Goal: Information Seeking & Learning: Learn about a topic

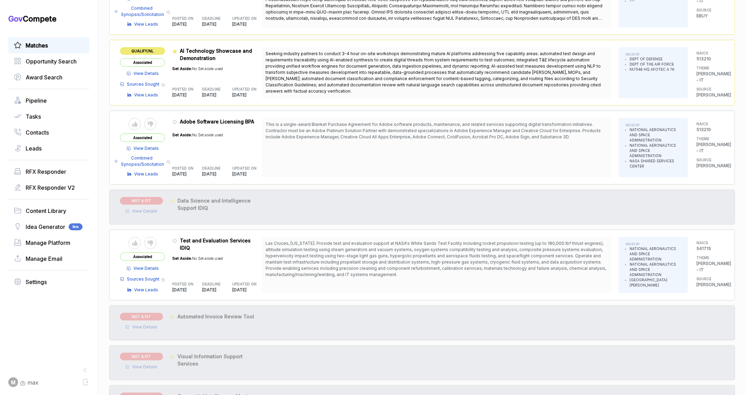
scroll to position [22, 0]
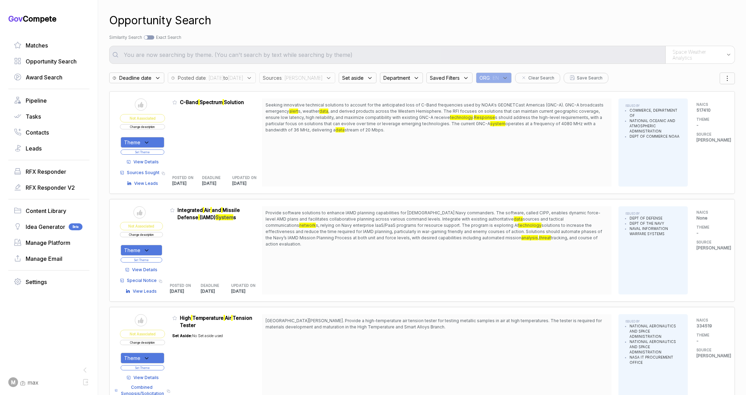
click at [325, 79] on icon at bounding box center [328, 78] width 6 height 6
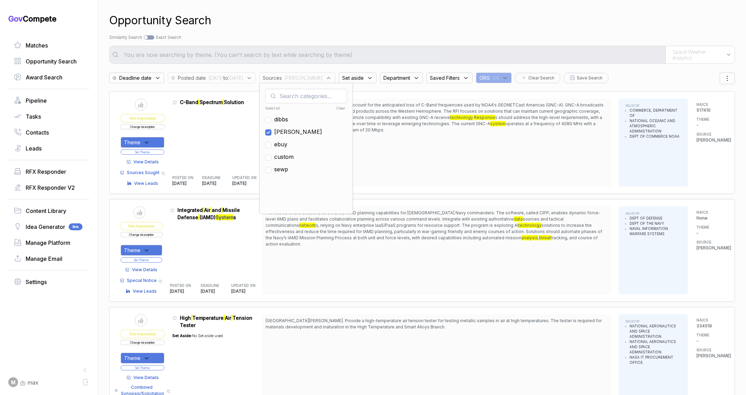
click at [304, 132] on span "[PERSON_NAME]" at bounding box center [298, 132] width 48 height 8
checkbox input "false"
drag, startPoint x: 307, startPoint y: 144, endPoint x: 310, endPoint y: 81, distance: 62.5
click at [287, 144] on span "ebuy" at bounding box center [280, 144] width 13 height 8
checkbox input "true"
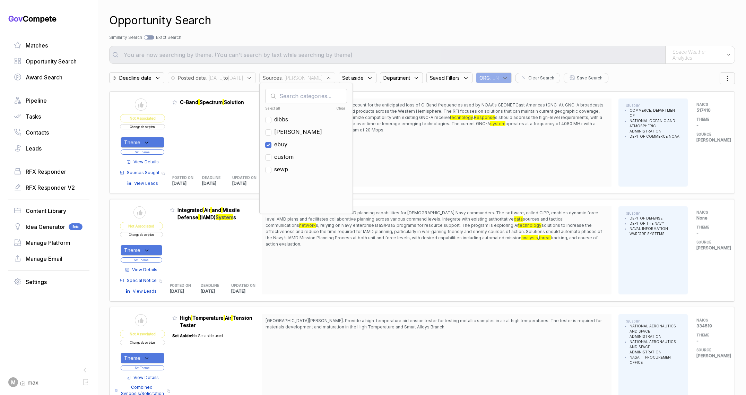
click at [312, 38] on div "Search by Topic Relevance Similarity Search Search by Exact Keyword Match Exact…" at bounding box center [422, 37] width 626 height 6
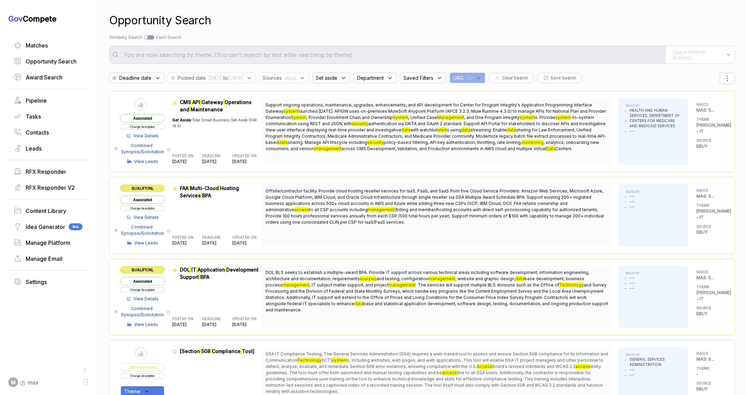
click at [257, 72] on div "Posted date : [DATE] to [DATE]" at bounding box center [214, 76] width 92 height 14
click at [243, 75] on span ": [DATE] to [DATE]" at bounding box center [224, 77] width 37 height 7
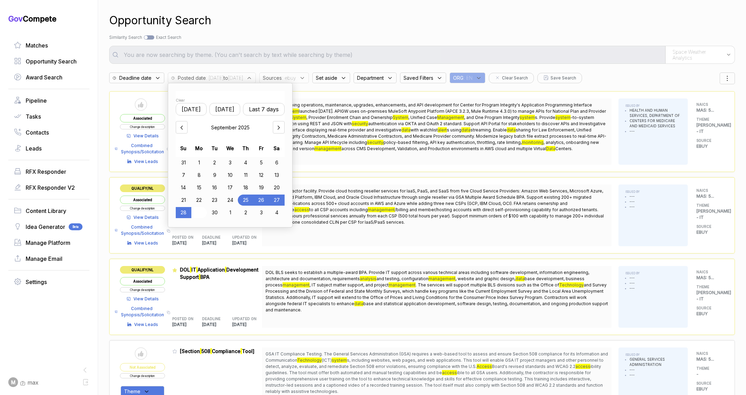
click at [201, 213] on div "29" at bounding box center [199, 212] width 16 height 11
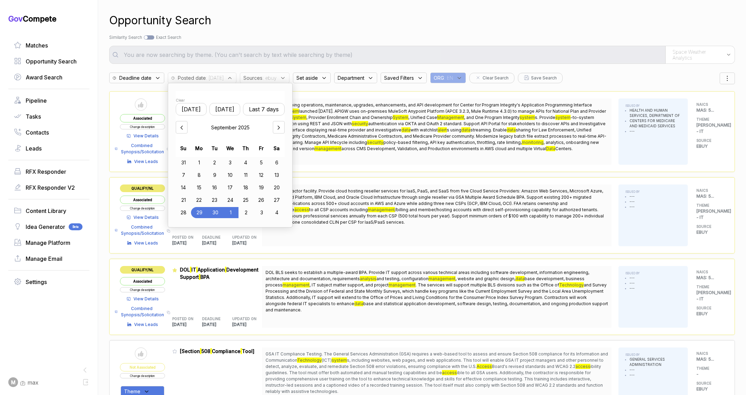
click at [235, 212] on div "1" at bounding box center [230, 212] width 15 height 11
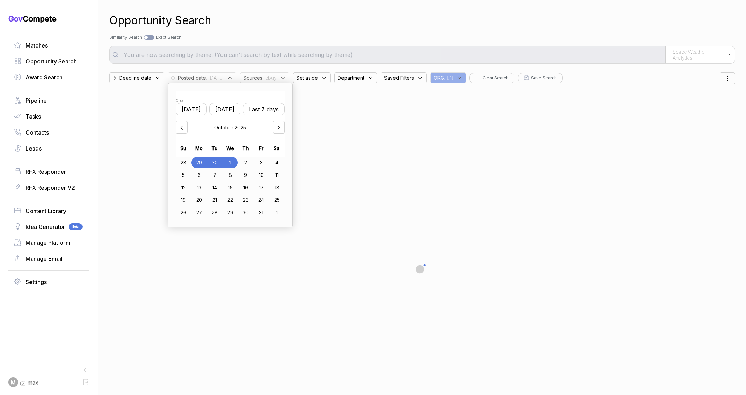
click at [397, 16] on div "Opportunity Search" at bounding box center [422, 20] width 626 height 17
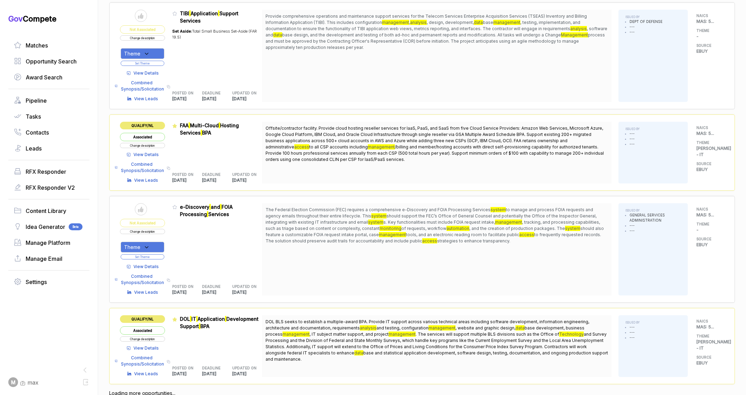
scroll to position [314, 0]
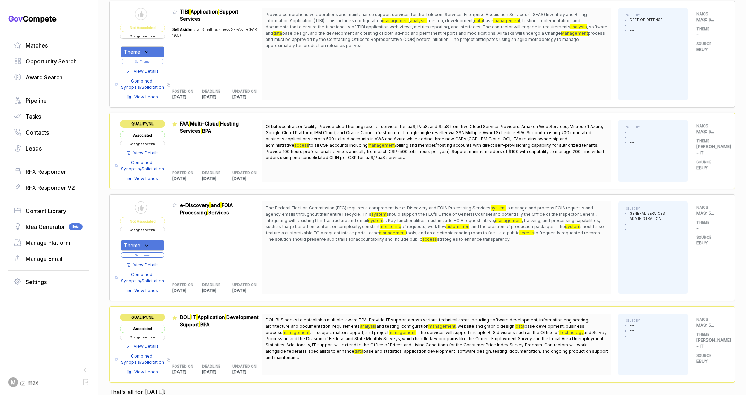
drag, startPoint x: 374, startPoint y: 213, endPoint x: 390, endPoint y: 225, distance: 20.1
click at [389, 225] on span "The Federal Election Commission (FEC) requires a comprehensive e-Discovery and …" at bounding box center [437, 223] width 342 height 37
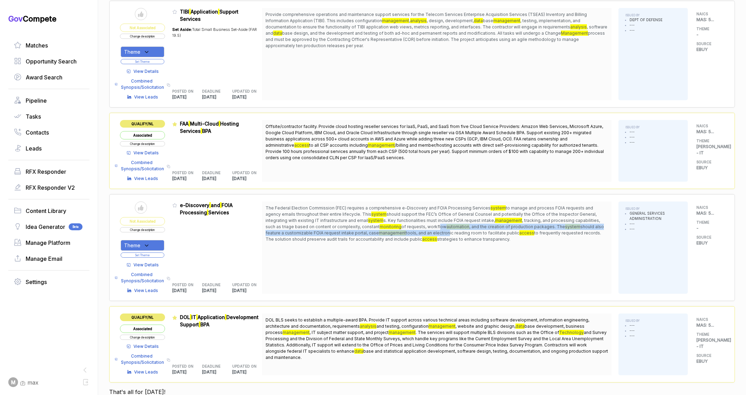
drag, startPoint x: 392, startPoint y: 226, endPoint x: 397, endPoint y: 235, distance: 10.2
click at [397, 235] on span "The Federal Election Commission (FEC) requires a comprehensive e-Discovery and …" at bounding box center [437, 223] width 342 height 37
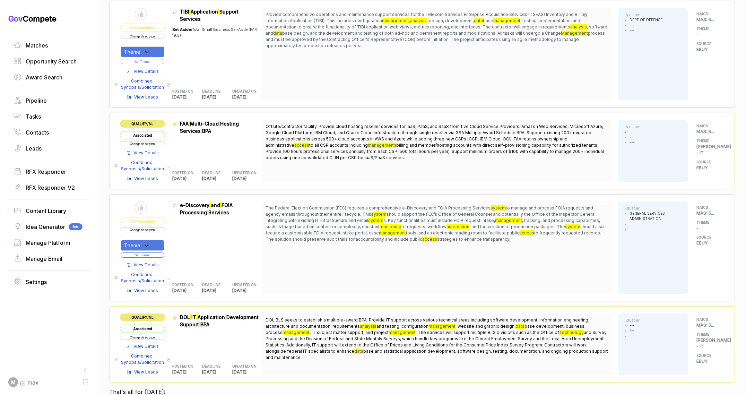
click at [157, 264] on span "View Details" at bounding box center [145, 265] width 25 height 6
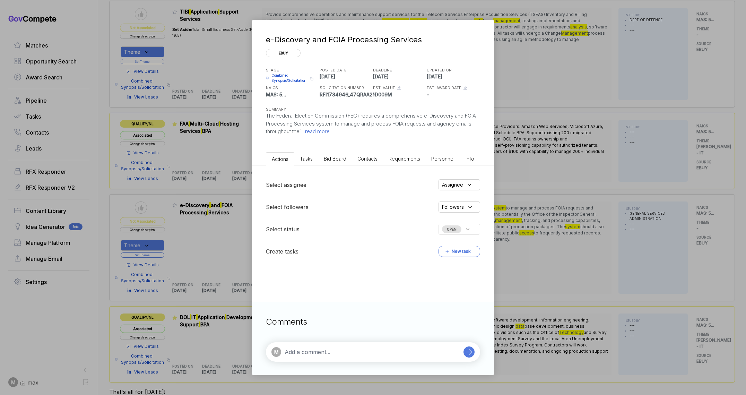
click at [339, 156] on span "Bid Board" at bounding box center [335, 159] width 23 height 6
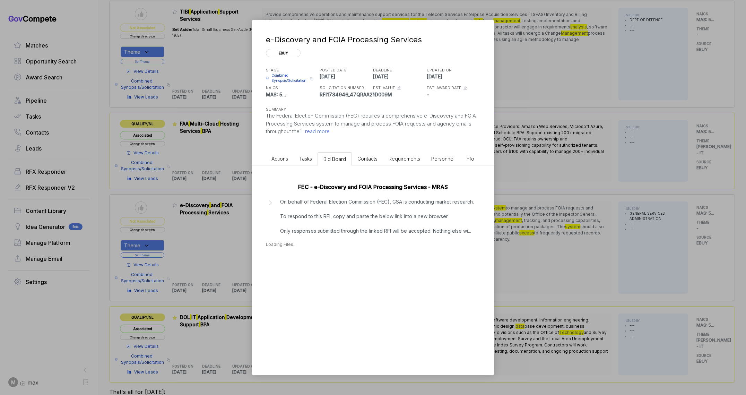
click at [316, 239] on div "FEC - e-Discovery and FOIA Processing Services - MRAS On behalf of Federal Elec…" at bounding box center [373, 213] width 242 height 96
click at [292, 268] on div "[DATE]" at bounding box center [285, 265] width 16 height 7
click at [290, 278] on span "- pws.pdf" at bounding box center [287, 277] width 15 height 4
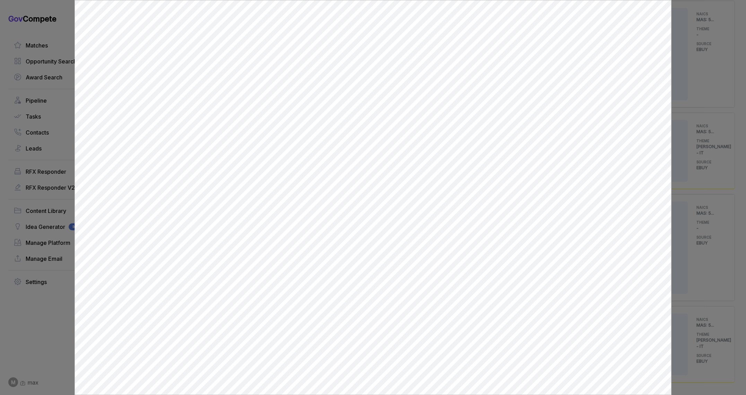
scroll to position [0, 0]
click at [702, 206] on div at bounding box center [373, 197] width 746 height 395
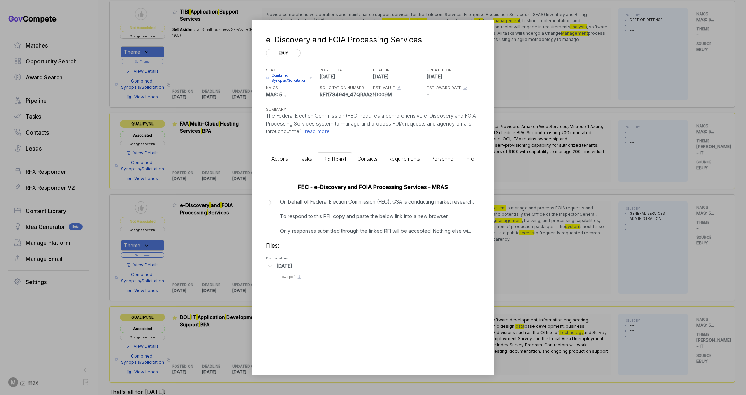
click at [541, 287] on div "e-Discovery and FOIA Processing Services ebuy STAGE Combined Synopsis/Solicitat…" at bounding box center [373, 197] width 746 height 395
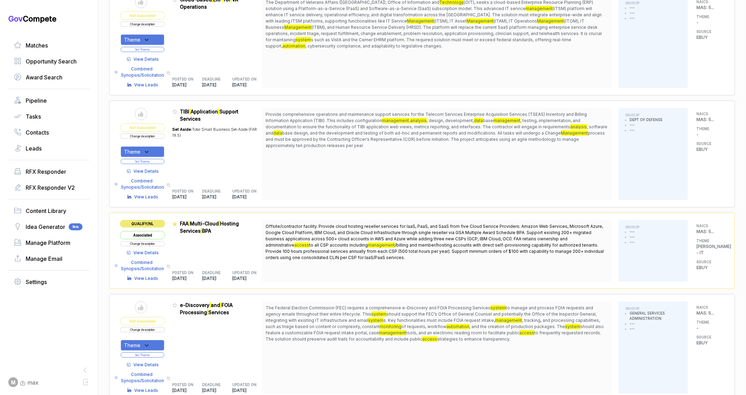
scroll to position [213, 0]
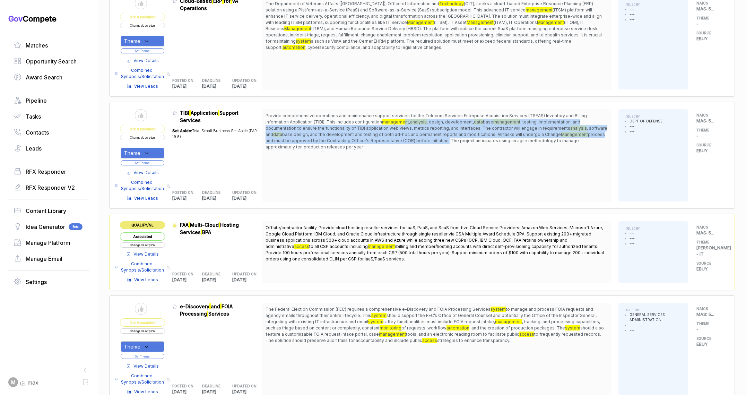
drag, startPoint x: 375, startPoint y: 119, endPoint x: 379, endPoint y: 140, distance: 21.8
click at [382, 138] on span "Provide comprehensive operations and maintenance support services for the Telec…" at bounding box center [437, 131] width 342 height 37
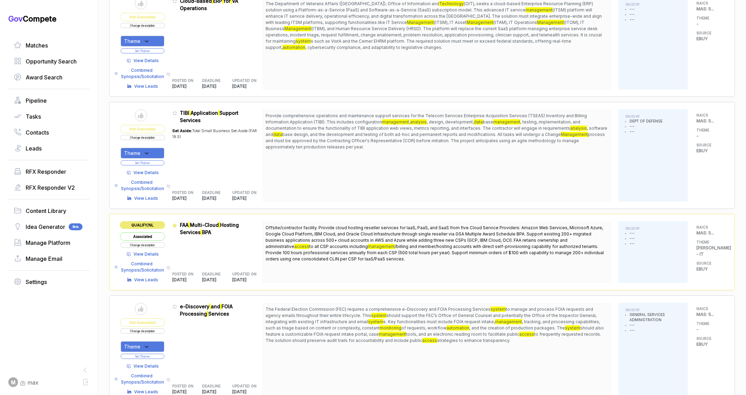
click at [151, 173] on span "View Details" at bounding box center [145, 172] width 25 height 6
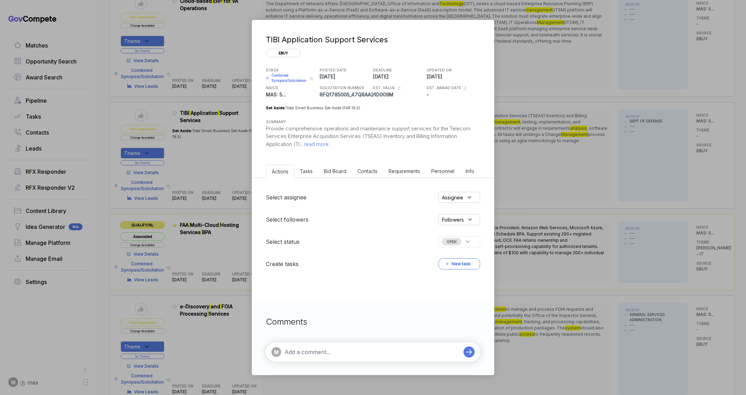
click at [342, 172] on span "Bid Board" at bounding box center [335, 171] width 23 height 6
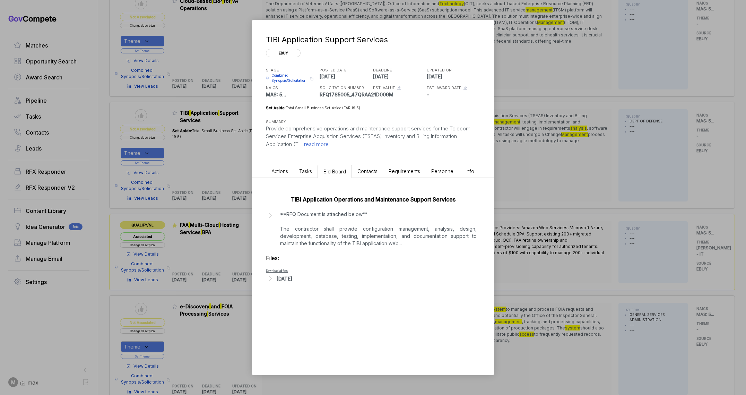
click at [291, 277] on div "[DATE]" at bounding box center [285, 278] width 16 height 7
click at [309, 288] on span "- RFQ_TIBI Application Support_10012025.1759342125566.docx" at bounding box center [332, 289] width 105 height 4
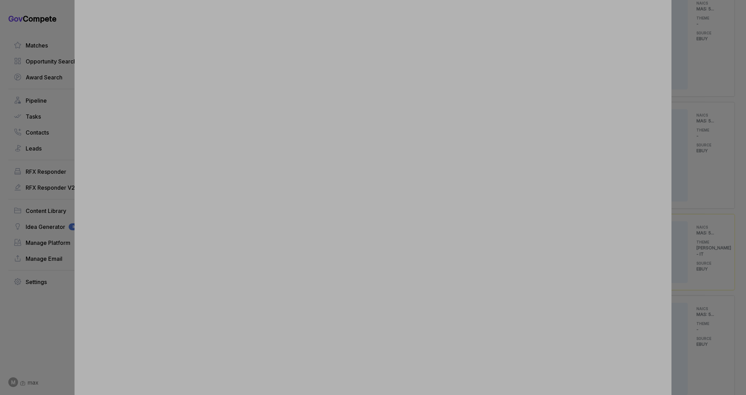
drag, startPoint x: 693, startPoint y: 97, endPoint x: 659, endPoint y: 120, distance: 41.2
click at [693, 98] on div at bounding box center [373, 197] width 746 height 395
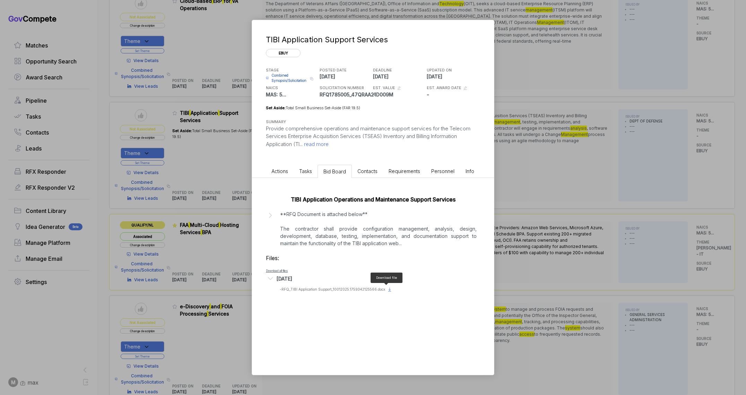
click at [387, 289] on icon at bounding box center [390, 290] width 6 height 6
drag, startPoint x: 545, startPoint y: 190, endPoint x: 522, endPoint y: 163, distance: 35.2
click at [545, 189] on div "TIBI Application Support Services ebuy STAGE Combined Synopsis/Solicitation Cop…" at bounding box center [373, 197] width 746 height 395
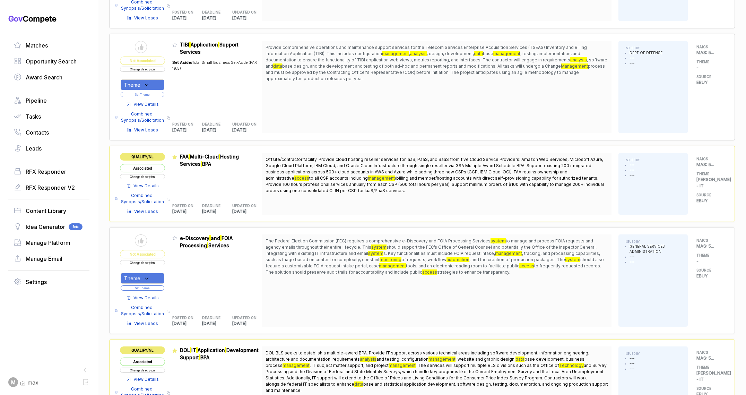
scroll to position [315, 0]
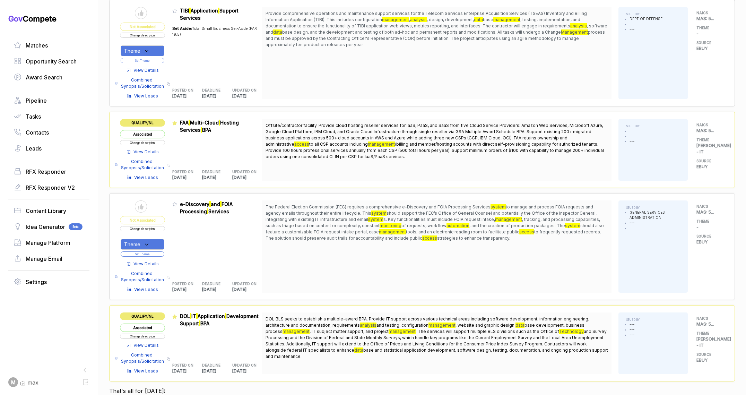
click at [156, 229] on button "Change description" at bounding box center [142, 228] width 45 height 5
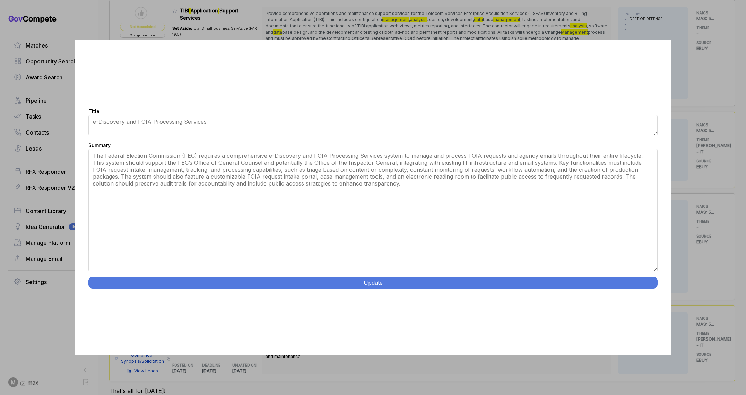
drag, startPoint x: 656, startPoint y: 218, endPoint x: 654, endPoint y: 323, distance: 104.7
click at [659, 327] on div "Title e-Discovery and FOIA Processing Services Summary The Federal Election Com…" at bounding box center [373, 198] width 597 height 316
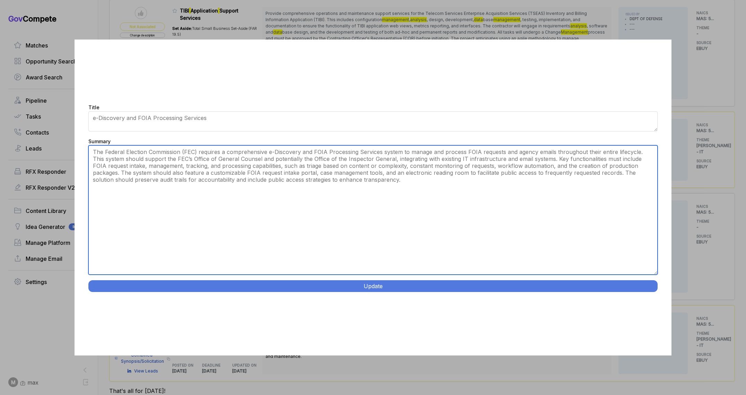
click at [484, 230] on textarea "The Federal Election Commission (FEC) requires a comprehensive e-Discovery and …" at bounding box center [372, 209] width 569 height 129
paste textarea "LOR i-Dolorsita con ADIP Elitseddoe Temporin. Utlabor etdoloremagna a-Enimadmin…"
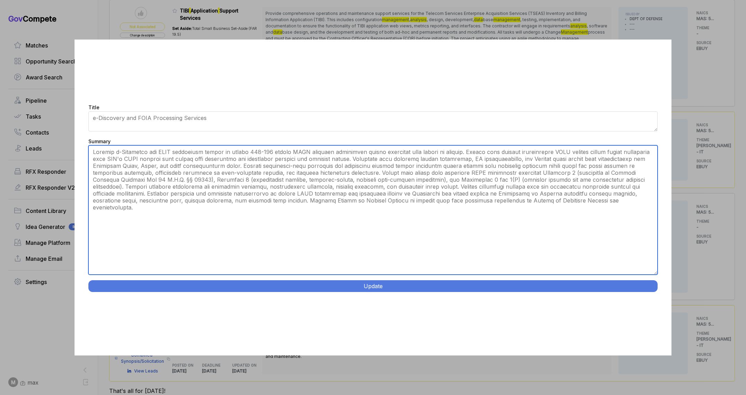
type textarea "Loremip d-Sitametco adi ELIT seddoeiusm tempor in utlabo 530-881 etdolo MAGN al…"
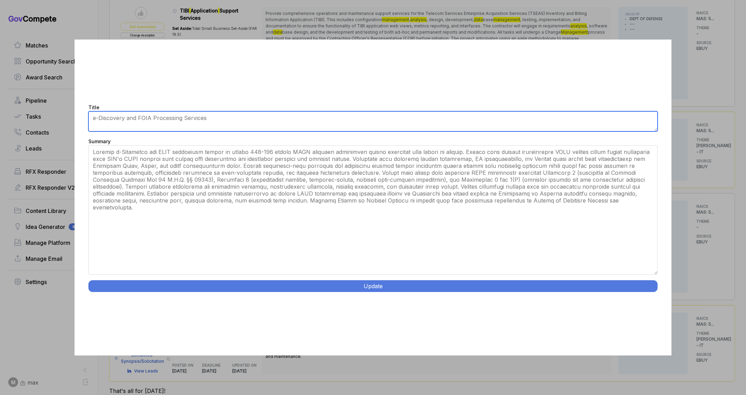
click at [223, 120] on textarea "e-Discovery and FOIA Processing Services" at bounding box center [372, 121] width 569 height 20
type textarea "FEC e-Discovery and FOIA Processing Services"
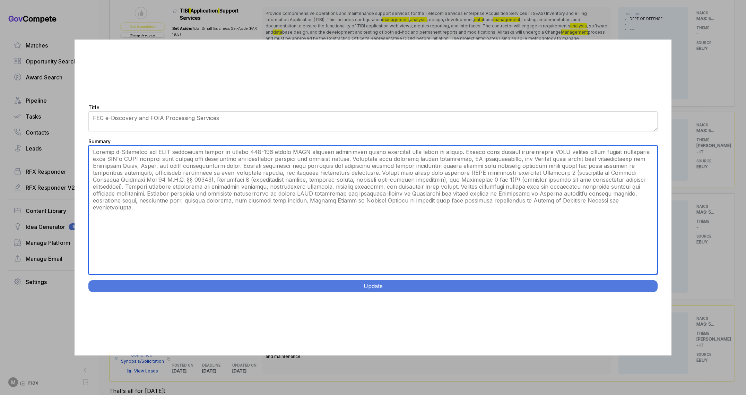
click at [202, 154] on textarea "The Federal Election Commission (FEC) requires a comprehensive e-Discovery and …" at bounding box center [372, 209] width 569 height 129
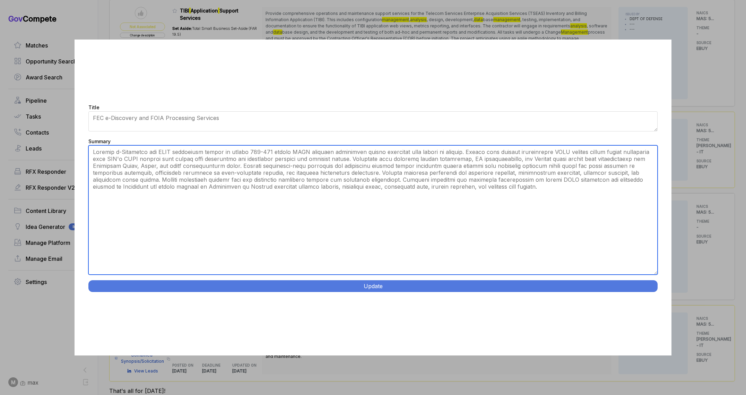
type textarea "Provide e-Discovery and FOIA processing system to manage 100-300 annual FOIA re…"
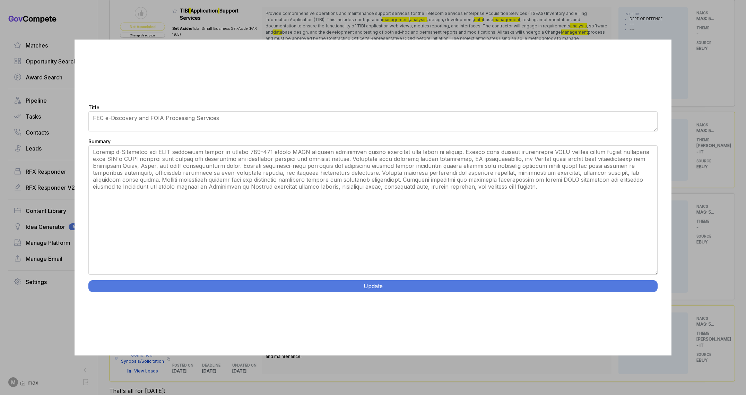
click at [494, 287] on button "Update" at bounding box center [372, 286] width 569 height 12
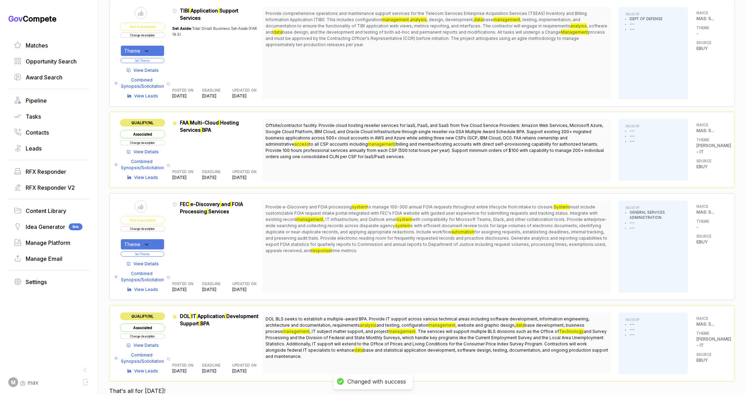
click at [153, 242] on div "Theme" at bounding box center [143, 244] width 44 height 11
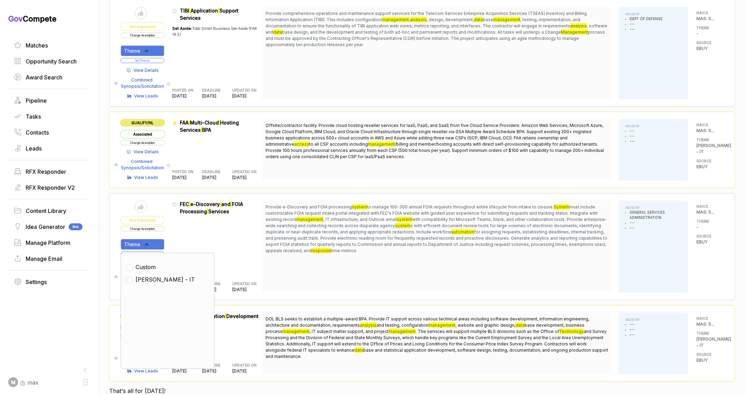
drag, startPoint x: 151, startPoint y: 278, endPoint x: 179, endPoint y: 233, distance: 53.4
click at [151, 276] on span "[PERSON_NAME] - IT" at bounding box center [165, 279] width 59 height 8
checkbox input "true"
drag, startPoint x: 186, startPoint y: 225, endPoint x: 170, endPoint y: 246, distance: 27.2
click at [185, 227] on div "Admin: Click to change feature to 1 RFI1784946_47QRAA21D009M FEC e-Discovery an…" at bounding box center [217, 246] width 90 height 92
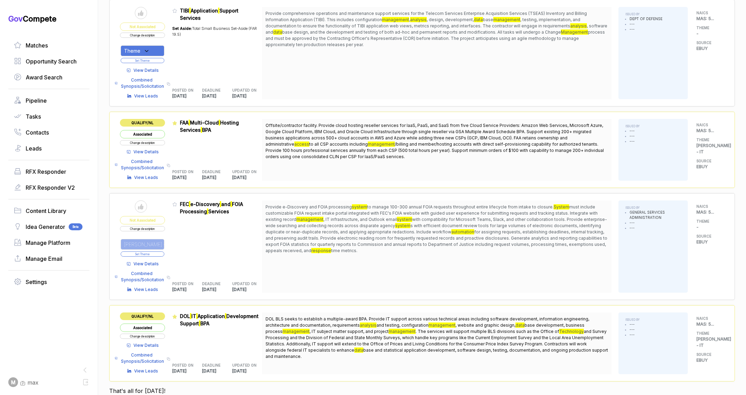
click at [158, 253] on button "Set Theme" at bounding box center [143, 253] width 44 height 5
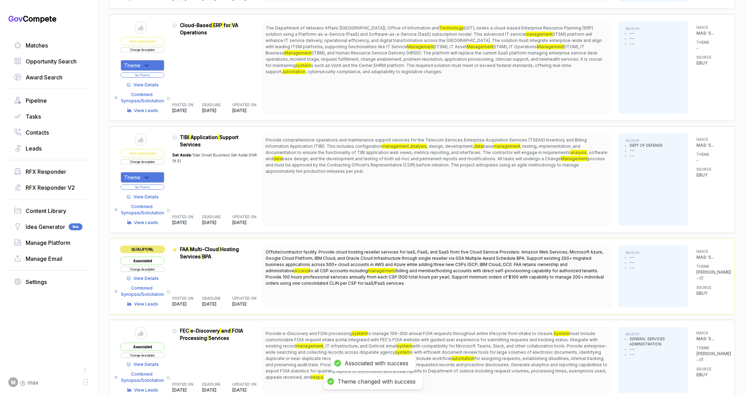
scroll to position [185, 0]
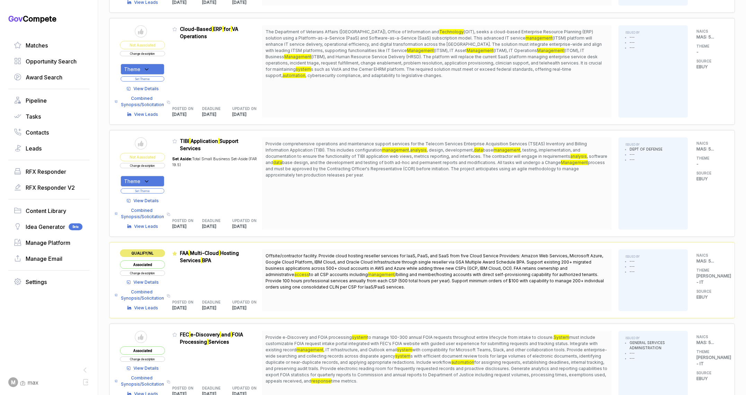
click at [154, 167] on button "Change description" at bounding box center [142, 165] width 45 height 5
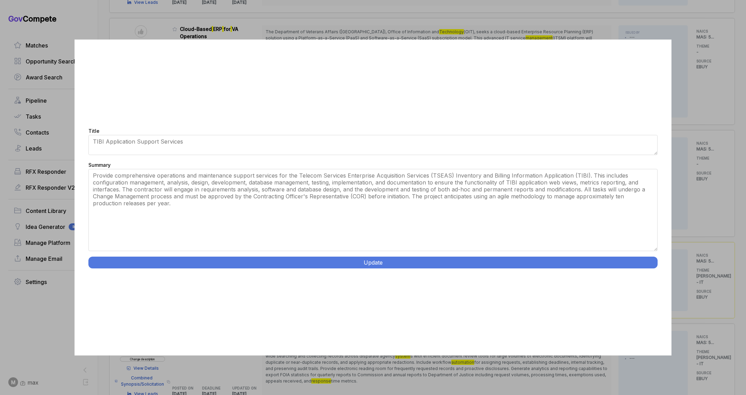
drag, startPoint x: 653, startPoint y: 219, endPoint x: 624, endPoint y: 275, distance: 63.4
click at [643, 286] on div "Title TIBI Application Support Services Summary Provide comprehensive operation…" at bounding box center [373, 198] width 597 height 316
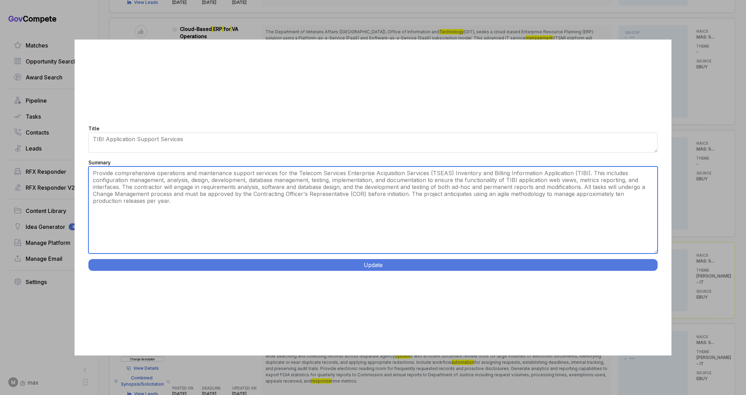
click at [526, 230] on textarea "Provide comprehensive operations and maintenance support services for the Telec…" at bounding box center [372, 209] width 569 height 87
paste textarea "DISA TIBI Application Operations and Maintenance. [GEOGRAPHIC_DATA][PERSON_NAME…"
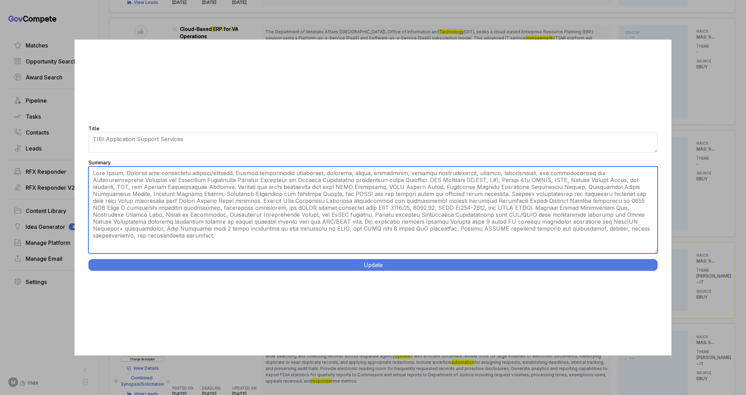
type textarea "[GEOGRAPHIC_DATA][PERSON_NAME], [US_STATE] and contractor facility/telework. Pr…"
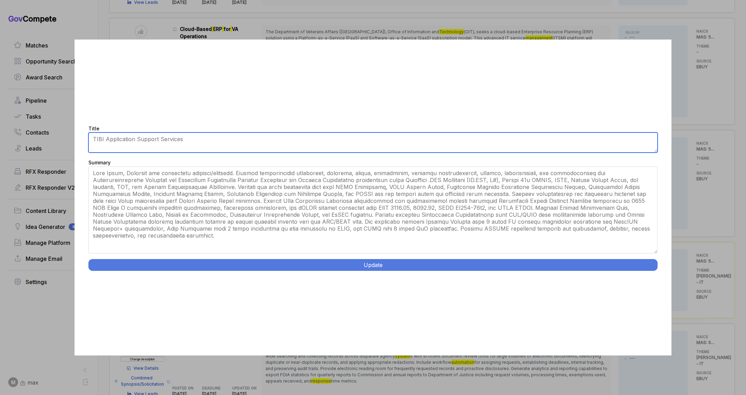
click at [321, 146] on textarea "TIBI Application Support Services" at bounding box center [372, 142] width 569 height 20
paste textarea "DISA TIBI Application Operations and Maintenance."
type textarea "DISA TIBI Application Operations and Maintenance"
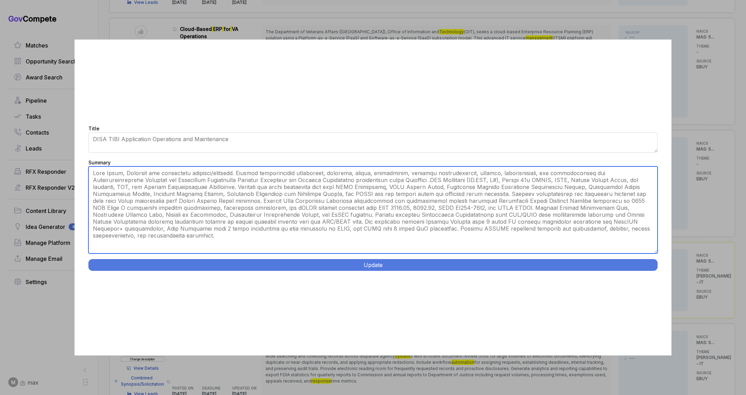
click at [228, 170] on textarea "Provide comprehensive operations and maintenance support services for the Telec…" at bounding box center [372, 209] width 569 height 87
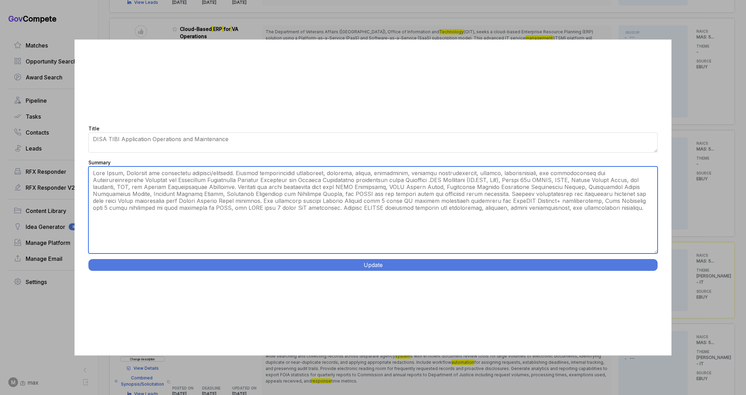
type textarea "[GEOGRAPHIC_DATA][PERSON_NAME], [US_STATE] and contractor facility/telework. Pr…"
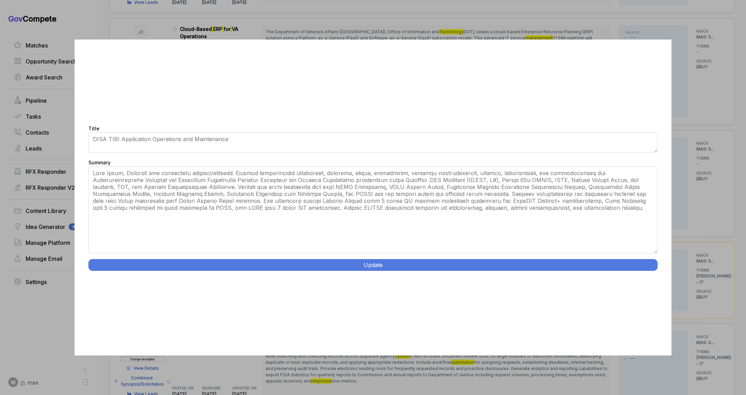
click at [255, 265] on button "Update" at bounding box center [372, 265] width 569 height 12
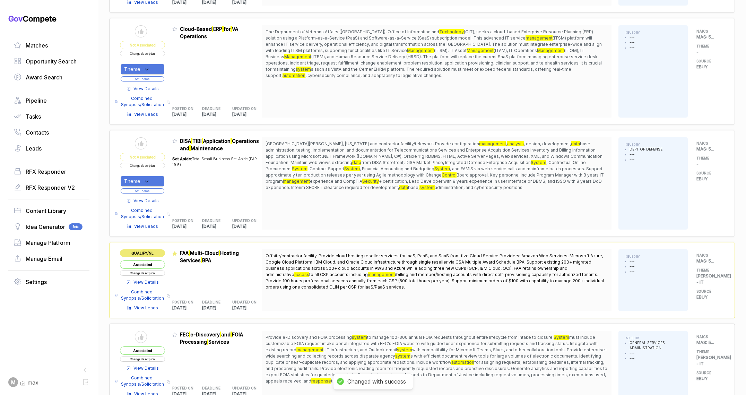
drag, startPoint x: 146, startPoint y: 178, endPoint x: 149, endPoint y: 184, distance: 7.4
click at [146, 178] on icon at bounding box center [146, 181] width 6 height 6
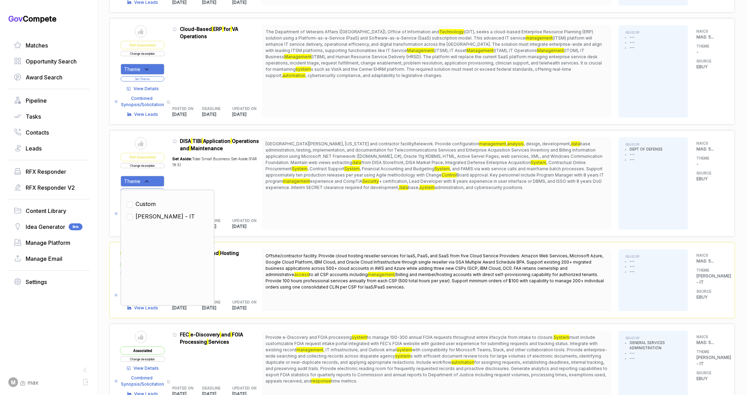
click at [153, 215] on span "[PERSON_NAME] - IT" at bounding box center [165, 216] width 59 height 8
checkbox input "true"
drag, startPoint x: 181, startPoint y: 170, endPoint x: 176, endPoint y: 176, distance: 7.6
click at [180, 172] on div "Set Aside: Total Small Business Set-Aside (FAR 19.5)" at bounding box center [217, 181] width 90 height 59
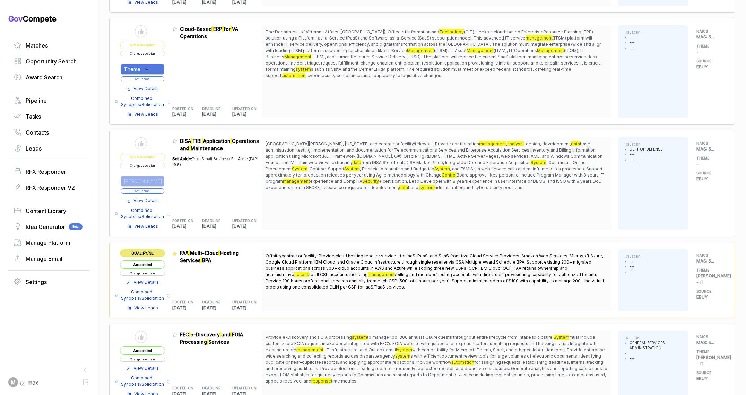
click at [159, 190] on button "Set Theme" at bounding box center [143, 190] width 44 height 5
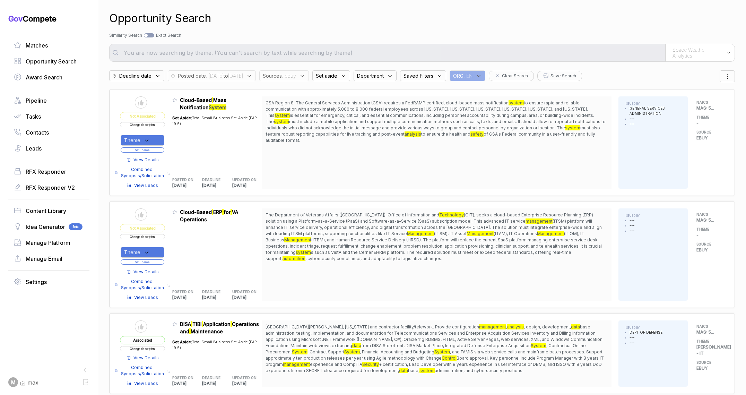
scroll to position [0, 0]
